Goal: Information Seeking & Learning: Learn about a topic

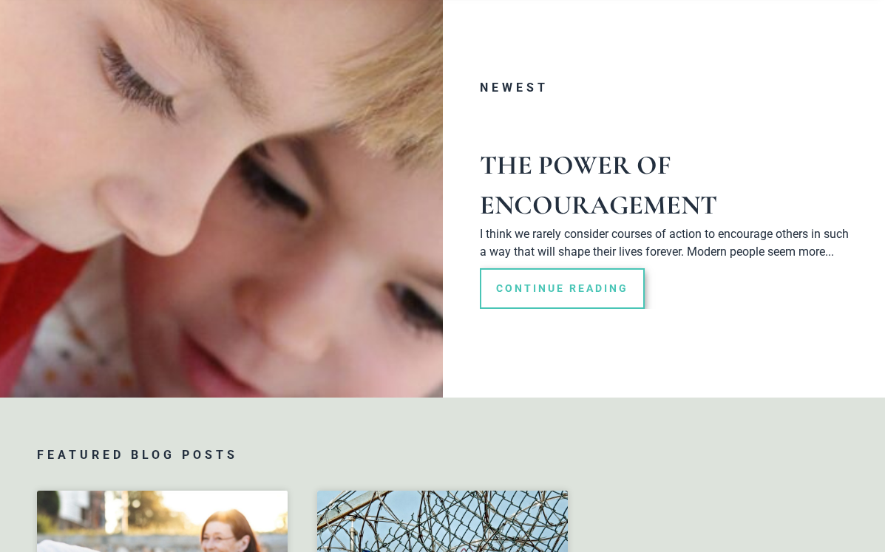
scroll to position [287, 0]
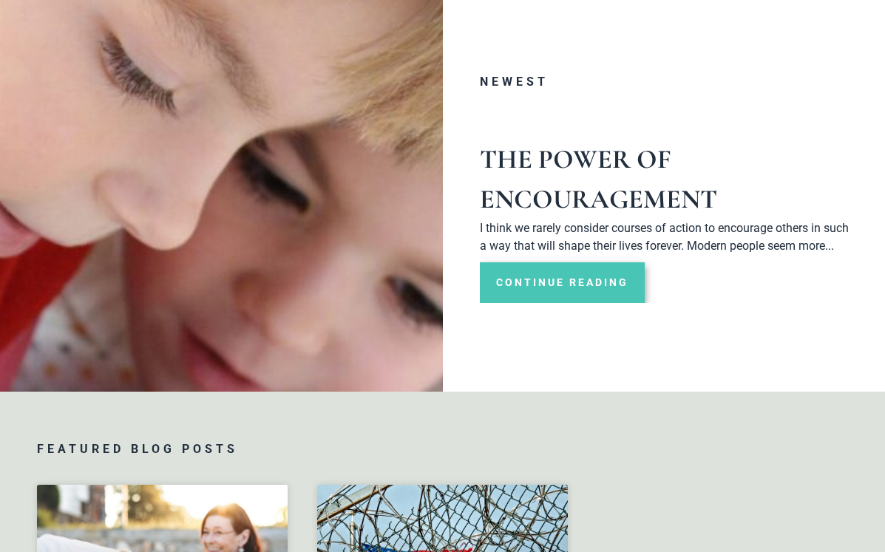
click at [553, 286] on link "Continue Reading" at bounding box center [562, 282] width 165 height 41
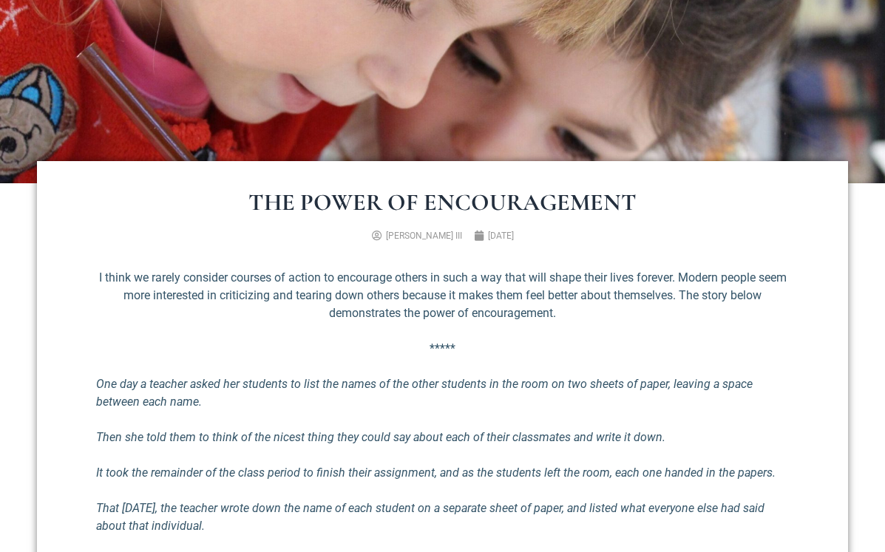
scroll to position [307, 0]
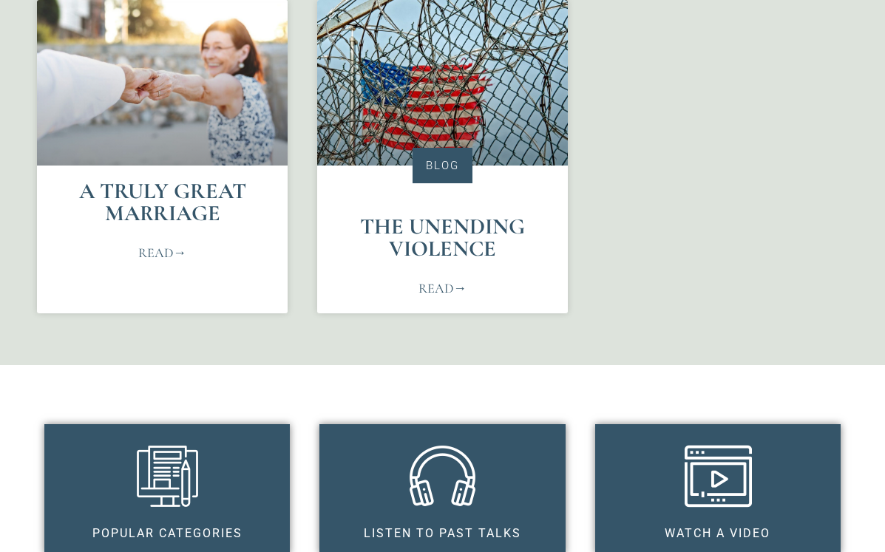
scroll to position [775, 0]
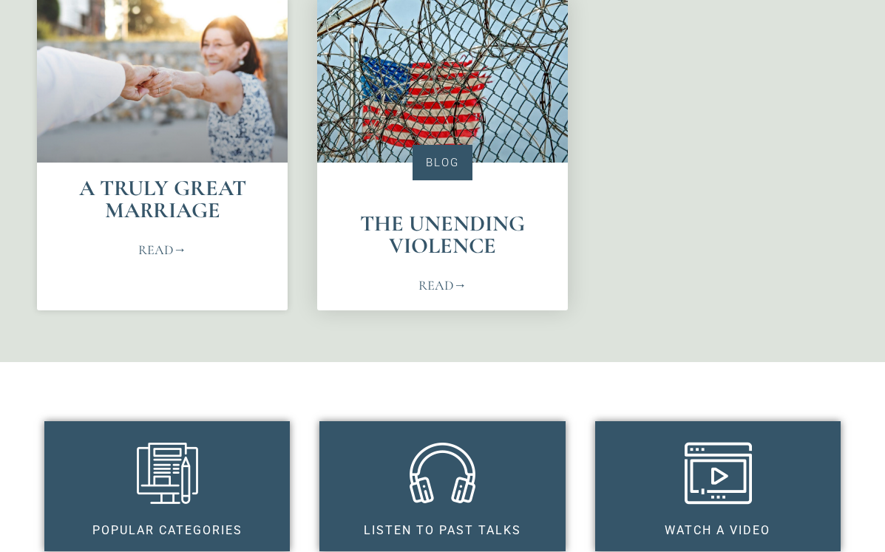
click at [436, 282] on link "Read" at bounding box center [442, 286] width 48 height 20
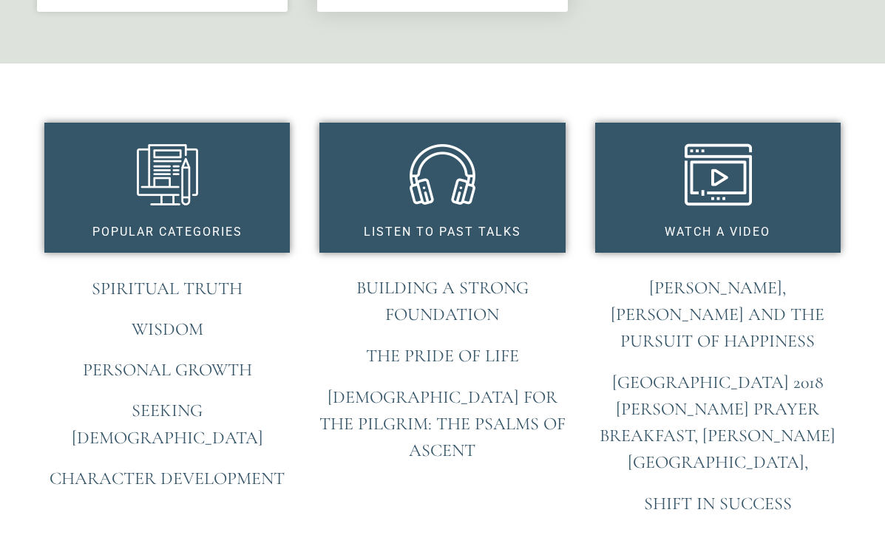
scroll to position [1074, 0]
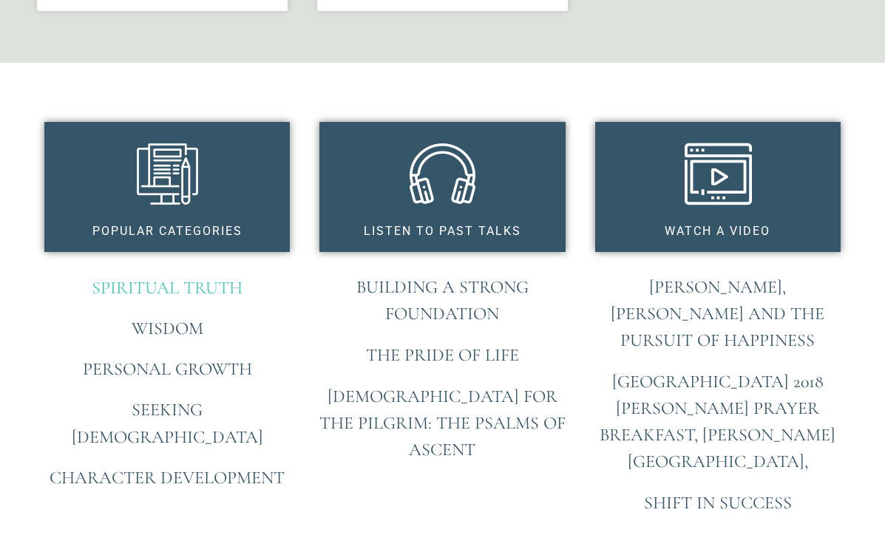
click at [214, 285] on link "Spiritual Truth" at bounding box center [167, 287] width 151 height 21
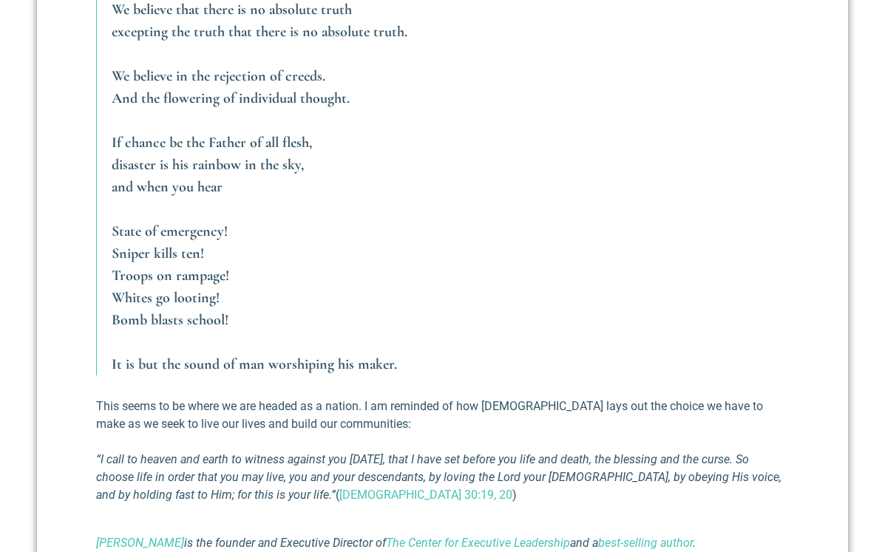
scroll to position [3381, 0]
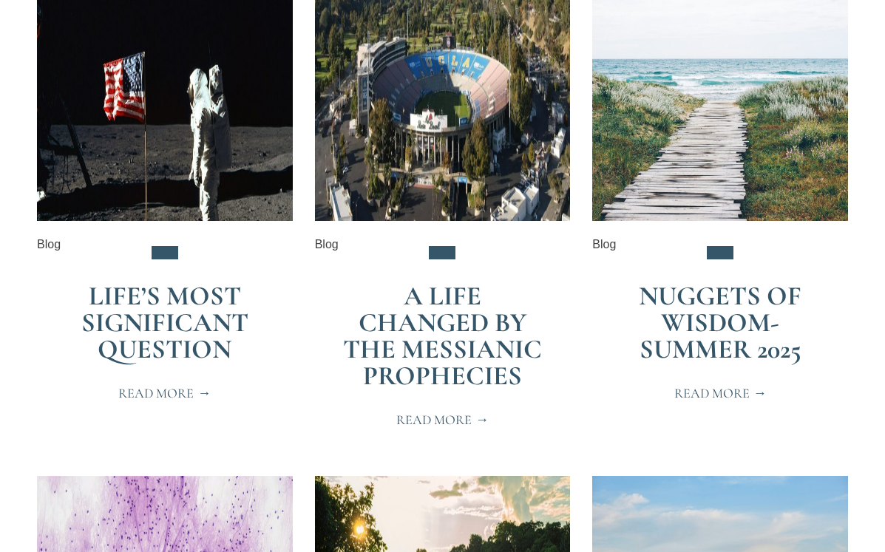
scroll to position [367, 0]
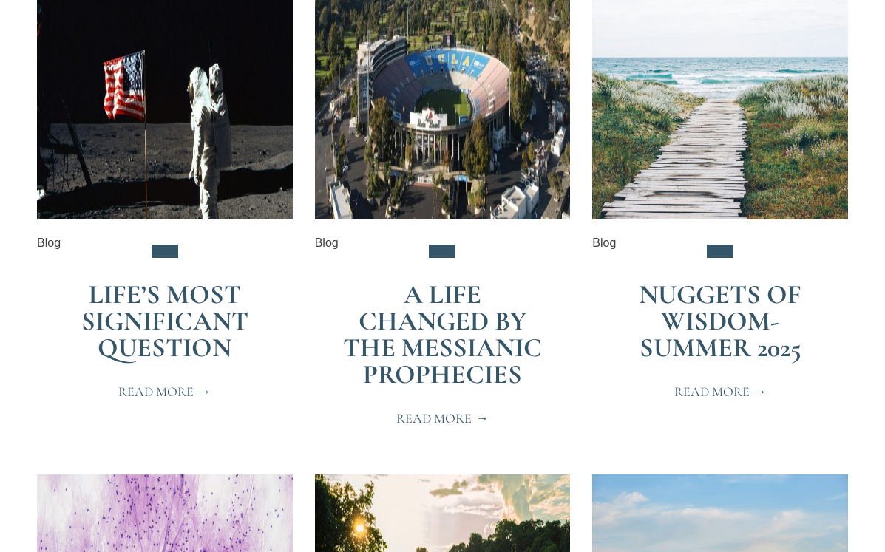
click at [180, 389] on span "Read More" at bounding box center [164, 391] width 92 height 13
click at [434, 415] on span "Read More" at bounding box center [442, 418] width 92 height 13
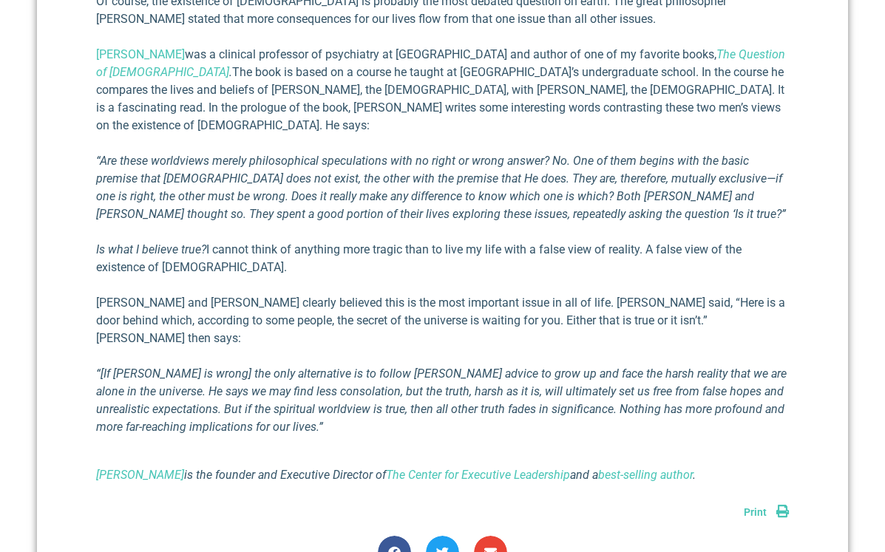
scroll to position [798, 0]
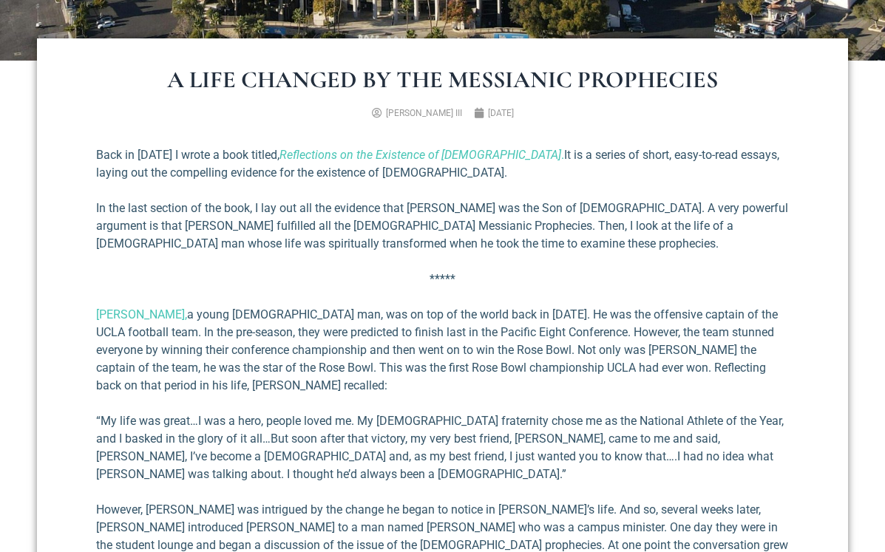
scroll to position [452, 0]
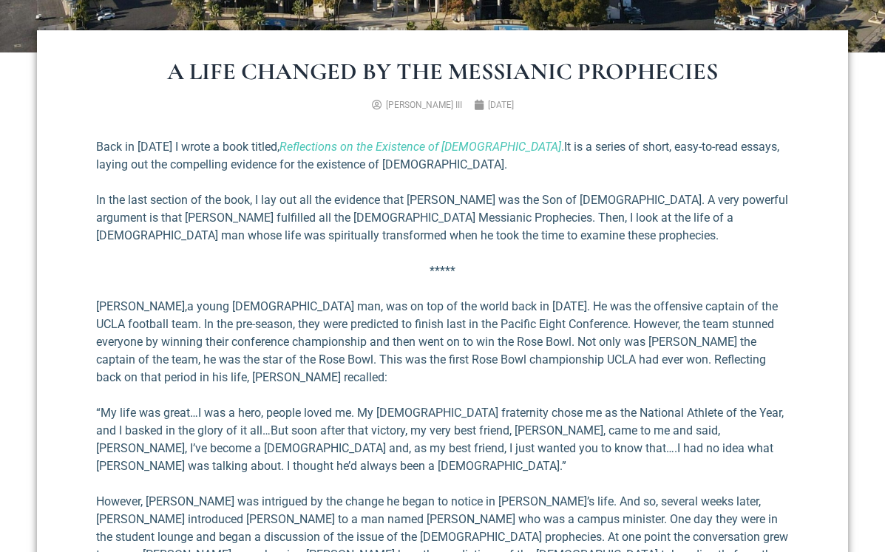
click at [160, 307] on link "[PERSON_NAME]," at bounding box center [141, 306] width 91 height 14
